Goal: Navigation & Orientation: Go to known website

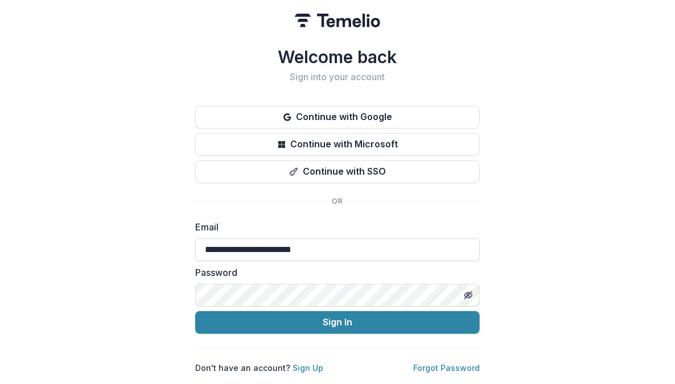
click at [244, 246] on input "**********" at bounding box center [337, 250] width 285 height 23
type input "**********"
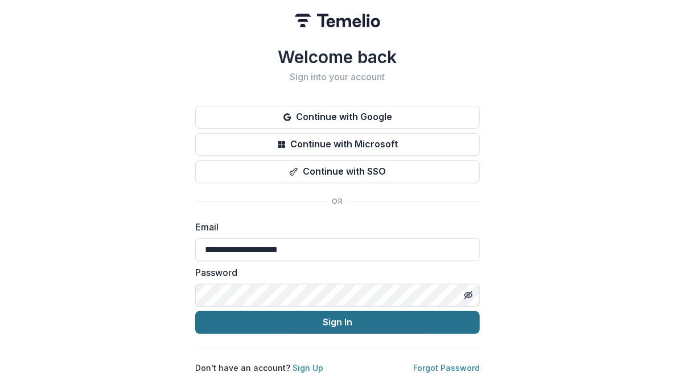
click at [261, 328] on button "Sign In" at bounding box center [337, 322] width 285 height 23
